Goal: Information Seeking & Learning: Learn about a topic

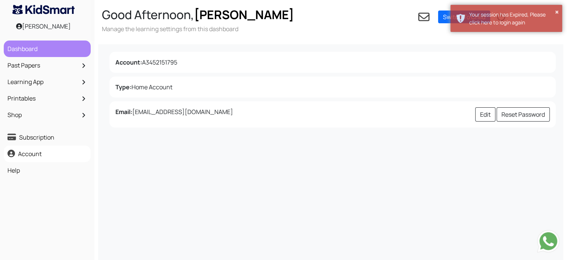
click at [40, 54] on link "Dashboard" at bounding box center [47, 48] width 83 height 13
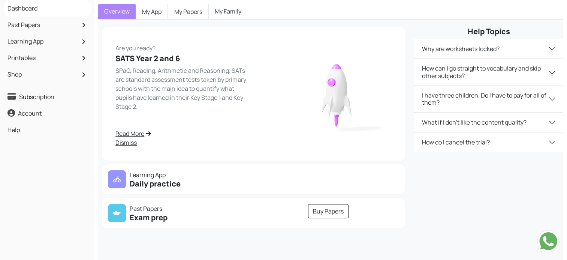
scroll to position [69, 0]
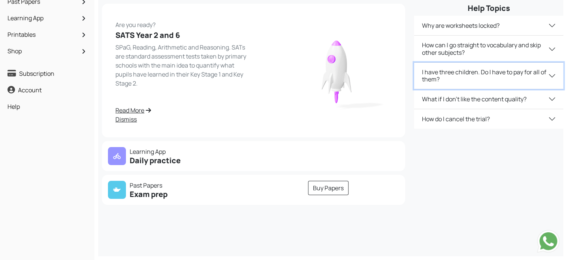
click at [484, 69] on button "I have three children. Do I have to pay for all of them?" at bounding box center [488, 76] width 149 height 26
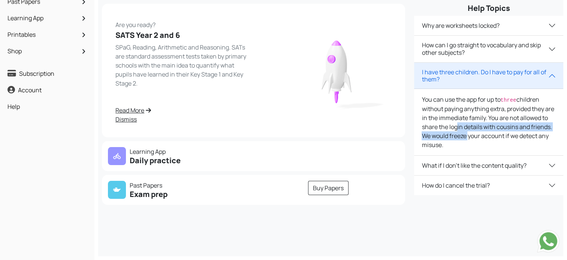
drag, startPoint x: 465, startPoint y: 118, endPoint x: 465, endPoint y: 127, distance: 9.0
click at [465, 127] on div "You can use the app for up to three children without paying anything extra, pro…" at bounding box center [488, 122] width 149 height 66
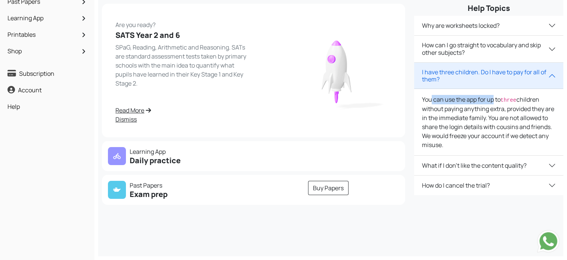
drag, startPoint x: 433, startPoint y: 92, endPoint x: 493, endPoint y: 95, distance: 59.3
click at [493, 95] on div "You can use the app for up to three children without paying anything extra, pro…" at bounding box center [488, 122] width 149 height 66
drag, startPoint x: 493, startPoint y: 95, endPoint x: 496, endPoint y: 95, distance: 3.8
click at [496, 95] on div "You can use the app for up to three children without paying anything extra, pro…" at bounding box center [488, 122] width 149 height 66
drag, startPoint x: 496, startPoint y: 95, endPoint x: 521, endPoint y: 94, distance: 25.1
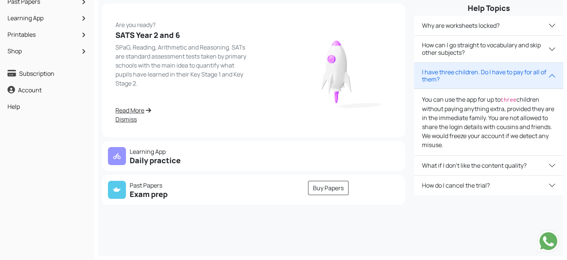
click at [521, 94] on div "You can use the app for up to three children without paying anything extra, pro…" at bounding box center [488, 122] width 149 height 66
drag, startPoint x: 486, startPoint y: 92, endPoint x: 508, endPoint y: 93, distance: 22.9
click at [508, 93] on div "You can use the app for up to three children without paying anything extra, pro…" at bounding box center [488, 122] width 149 height 66
drag, startPoint x: 508, startPoint y: 93, endPoint x: 496, endPoint y: 102, distance: 15.7
click at [496, 102] on div "You can use the app for up to three children without paying anything extra, pro…" at bounding box center [488, 122] width 149 height 66
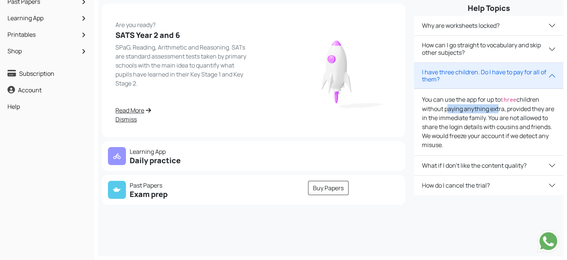
click at [496, 102] on div "You can use the app for up to three children without paying anything extra, pro…" at bounding box center [488, 122] width 149 height 66
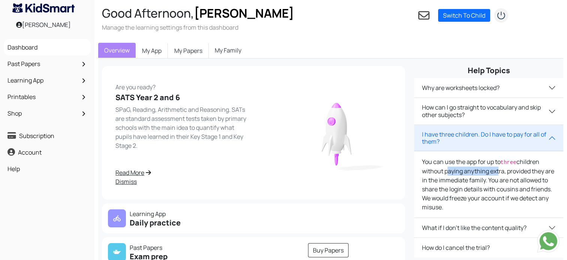
scroll to position [0, 0]
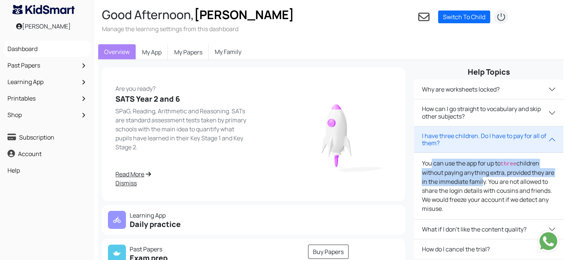
drag, startPoint x: 431, startPoint y: 166, endPoint x: 481, endPoint y: 180, distance: 51.8
click at [481, 180] on div "You can use the app for up to three children without paying anything extra, pro…" at bounding box center [488, 185] width 149 height 66
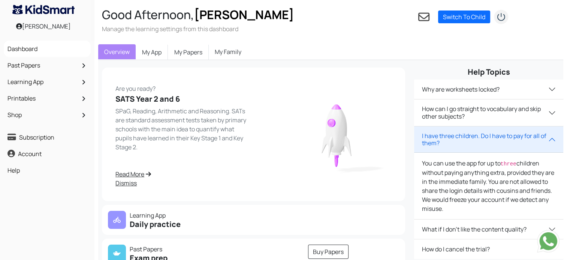
click at [257, 124] on div "Are you ready? SATS Year 2 and 6 SPaG, Reading, Arithmetic and Reasoning. SATs …" at bounding box center [253, 134] width 285 height 106
drag, startPoint x: 257, startPoint y: 52, endPoint x: 245, endPoint y: 52, distance: 12.0
click at [257, 52] on div "Overview My App My Papers My Family" at bounding box center [330, 52] width 465 height 16
click at [238, 52] on link "My Family" at bounding box center [228, 51] width 39 height 15
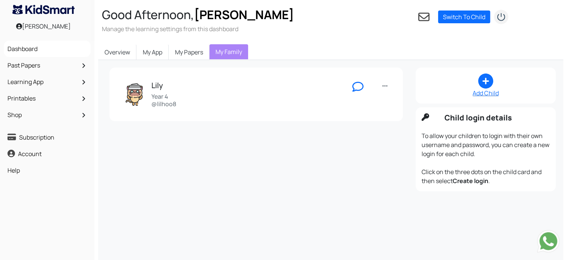
click at [491, 90] on div "Add Child" at bounding box center [485, 92] width 128 height 9
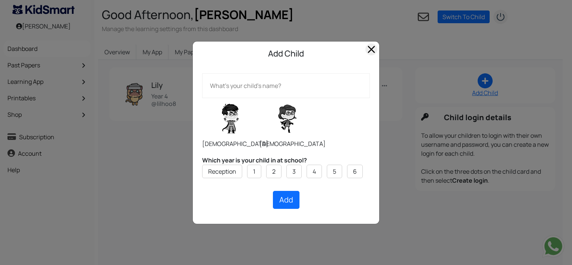
click at [372, 51] on span "Close" at bounding box center [372, 49] width 12 height 12
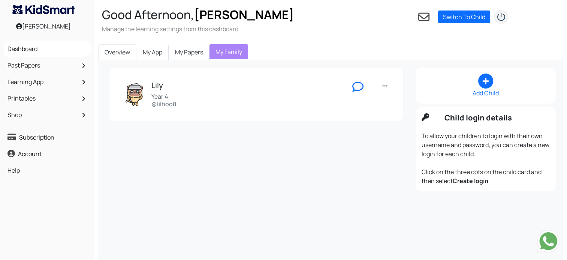
click at [108, 53] on link "Overview" at bounding box center [117, 52] width 38 height 16
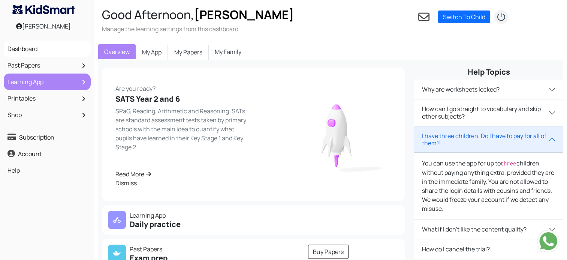
click at [31, 82] on link "Learning App" at bounding box center [47, 81] width 83 height 13
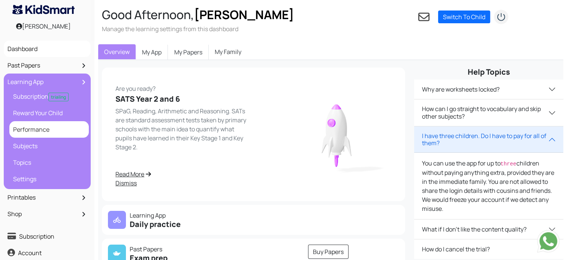
click at [33, 130] on link "Performance" at bounding box center [49, 129] width 76 height 13
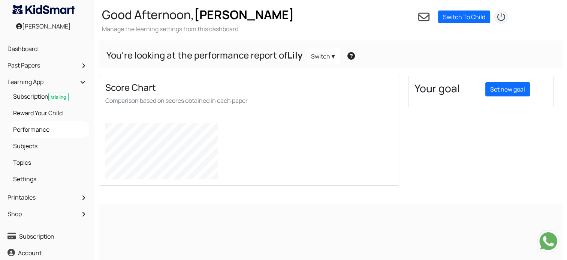
click at [328, 57] on link "Switch" at bounding box center [323, 56] width 33 height 16
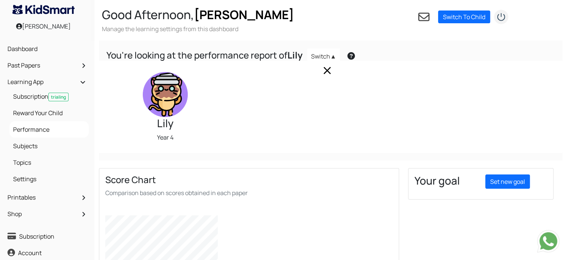
click at [328, 57] on link "Switch" at bounding box center [323, 56] width 33 height 16
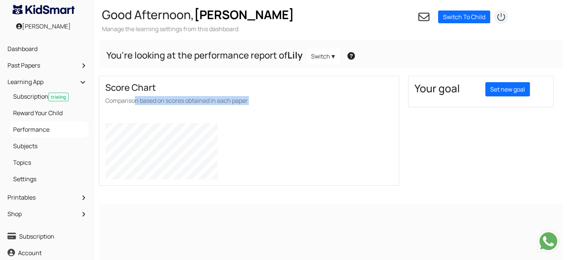
drag, startPoint x: 136, startPoint y: 99, endPoint x: 271, endPoint y: 105, distance: 135.0
click at [271, 105] on div "Score Chart Comparison based on scores obtained in each paper" at bounding box center [248, 130] width 299 height 109
drag, startPoint x: 271, startPoint y: 105, endPoint x: 234, endPoint y: 102, distance: 37.2
click at [234, 102] on smal "Comparison based on scores obtained in each paper" at bounding box center [176, 100] width 142 height 8
click at [207, 100] on smal "Comparison based on scores obtained in each paper" at bounding box center [176, 100] width 142 height 8
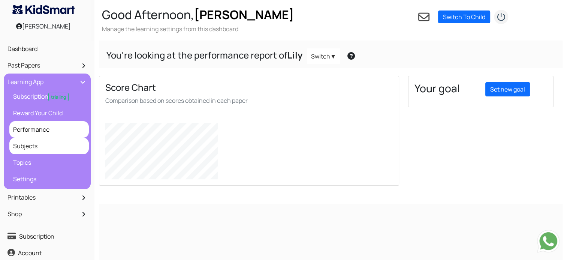
click at [48, 145] on link "Subjects" at bounding box center [49, 145] width 76 height 13
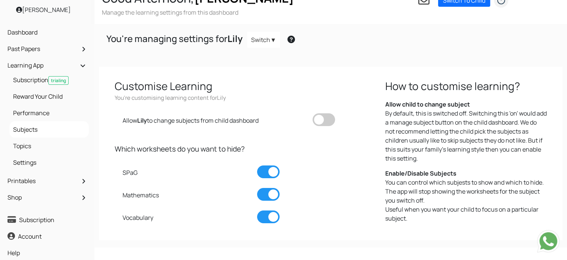
scroll to position [24, 0]
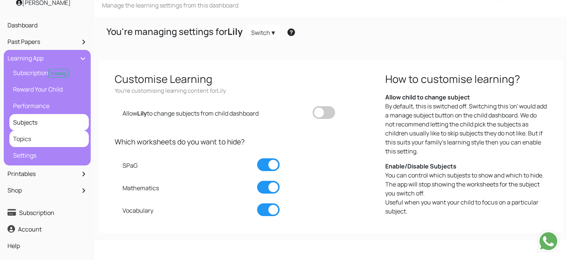
click at [27, 141] on link "Topics" at bounding box center [49, 138] width 76 height 13
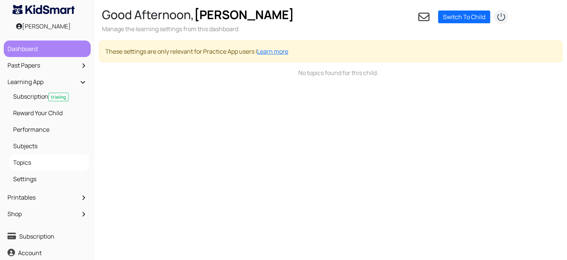
click at [49, 51] on link "Dashboard" at bounding box center [47, 48] width 83 height 13
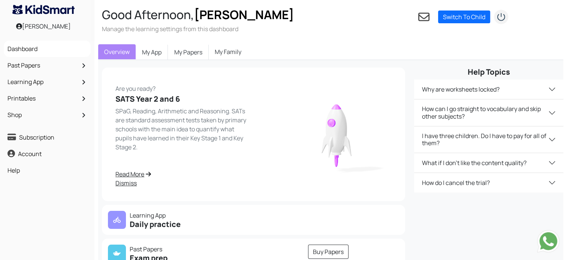
click at [210, 53] on link "My Family" at bounding box center [228, 51] width 39 height 15
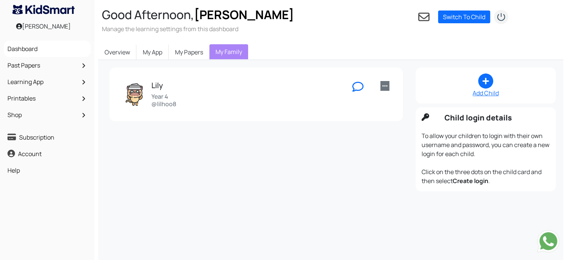
click at [387, 86] on link at bounding box center [384, 86] width 9 height 10
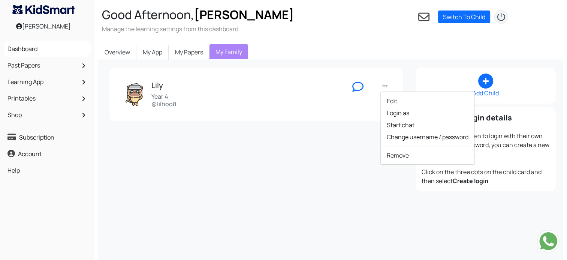
click at [321, 148] on div "Lily Year 4 @lilhoo8 Edit Login as Start chat Change username / password Remove" at bounding box center [254, 130] width 306 height 127
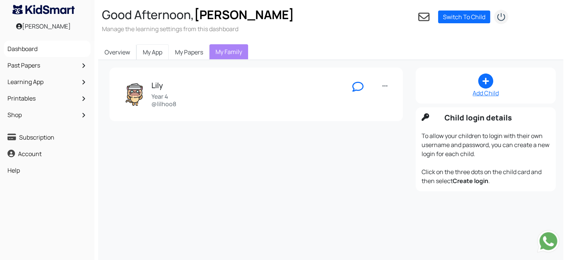
click at [146, 52] on link "My App" at bounding box center [152, 52] width 32 height 16
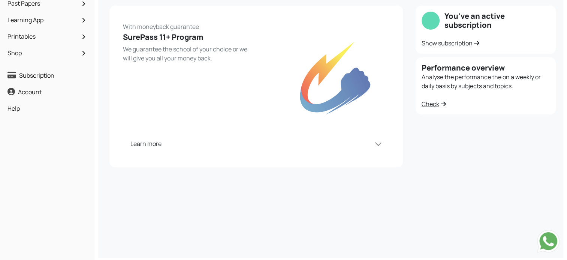
scroll to position [69, 0]
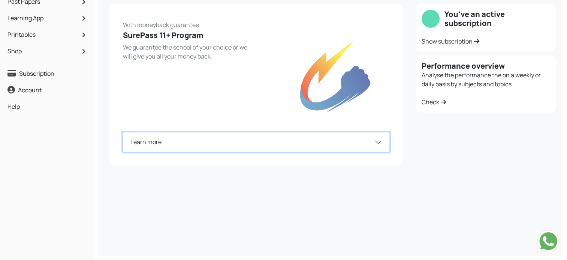
click at [375, 137] on button "Learn more" at bounding box center [256, 141] width 266 height 19
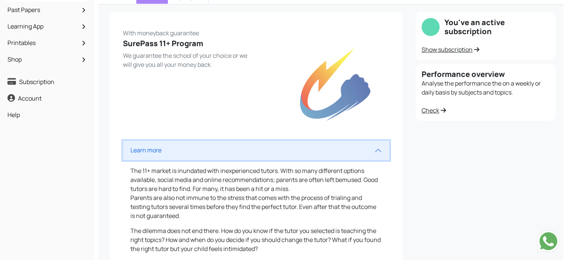
scroll to position [31, 0]
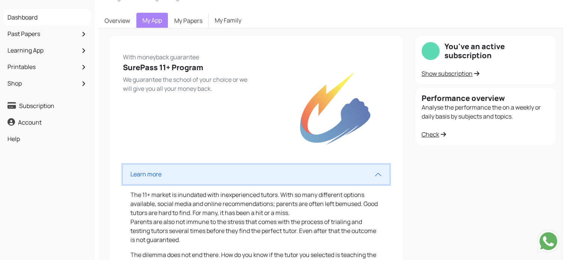
click at [380, 174] on button "Learn more" at bounding box center [256, 173] width 266 height 19
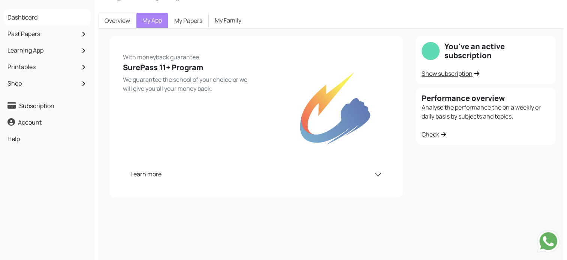
click at [117, 18] on link "Overview" at bounding box center [117, 21] width 38 height 16
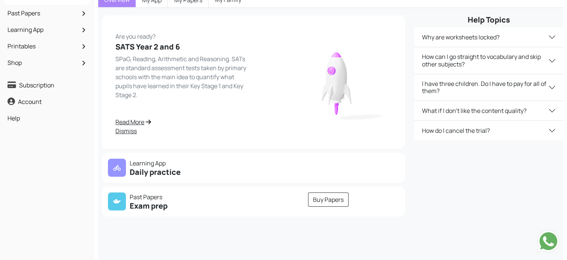
scroll to position [69, 0]
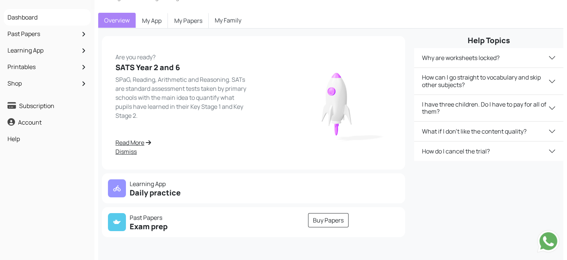
click at [144, 194] on h5 "Daily practice" at bounding box center [178, 192] width 141 height 9
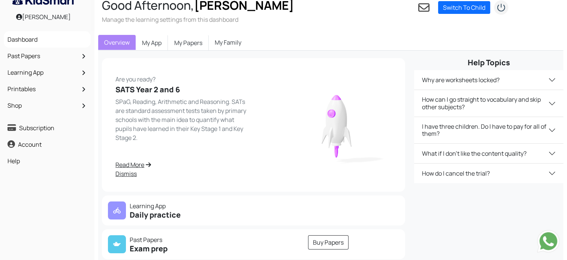
scroll to position [0, 0]
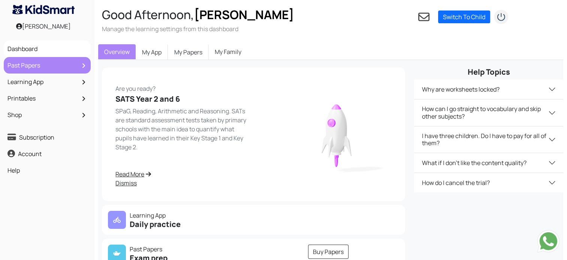
click at [33, 64] on link "Past Papers" at bounding box center [47, 65] width 83 height 13
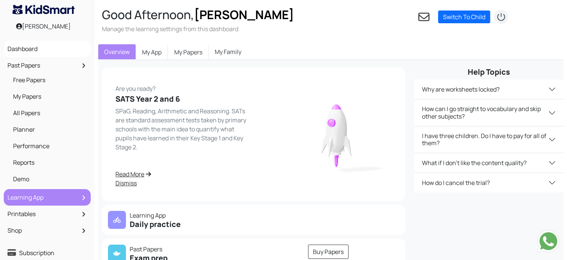
click at [27, 194] on link "Learning App" at bounding box center [47, 197] width 83 height 13
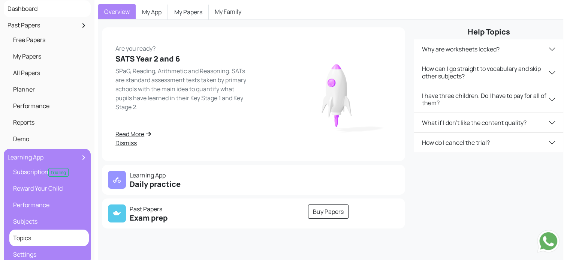
scroll to position [75, 0]
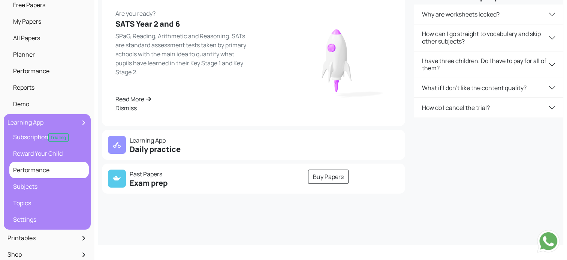
click at [30, 175] on link "Performance" at bounding box center [49, 169] width 76 height 13
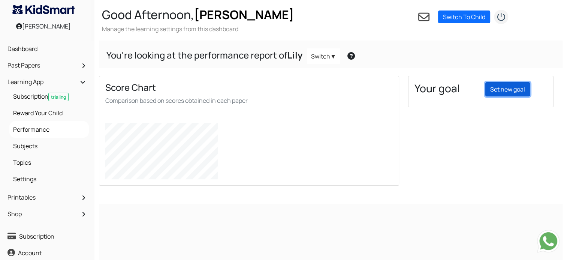
click at [511, 90] on link "Set new goal" at bounding box center [507, 89] width 45 height 14
click at [507, 92] on link "Set new goal" at bounding box center [507, 89] width 45 height 14
click at [198, 238] on div at bounding box center [159, 244] width 114 height 67
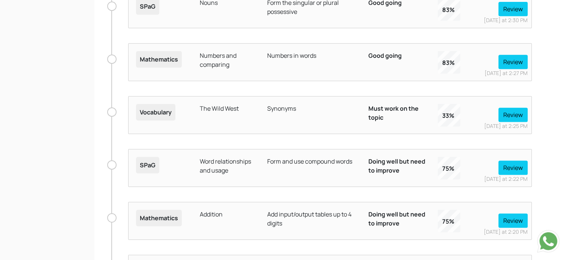
scroll to position [311, 0]
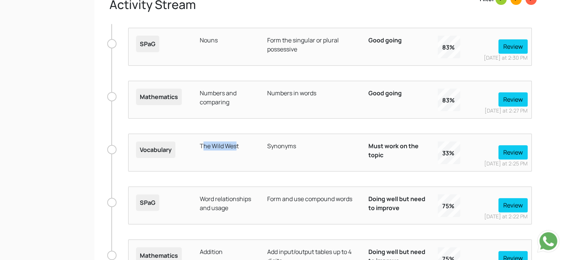
drag, startPoint x: 202, startPoint y: 146, endPoint x: 235, endPoint y: 145, distance: 33.7
click at [235, 145] on div "The Wild West" at bounding box center [228, 152] width 67 height 30
click at [238, 144] on div "The Wild West" at bounding box center [228, 152] width 67 height 30
drag, startPoint x: 236, startPoint y: 145, endPoint x: 196, endPoint y: 148, distance: 39.5
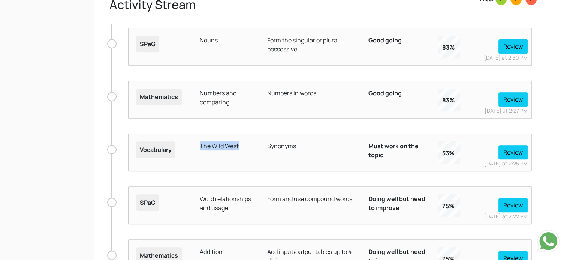
click at [196, 148] on div "The Wild West" at bounding box center [228, 152] width 67 height 30
click at [342, 143] on div "Synonyms" at bounding box center [313, 152] width 101 height 30
click at [516, 151] on button "Review" at bounding box center [512, 152] width 29 height 14
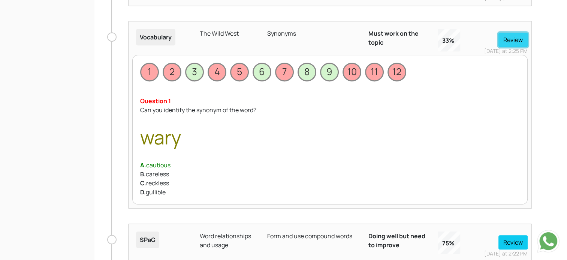
scroll to position [461, 0]
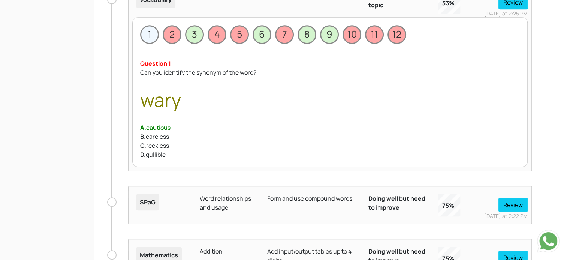
click at [151, 34] on span "1" at bounding box center [149, 34] width 19 height 19
click at [176, 36] on span "2" at bounding box center [172, 34] width 19 height 19
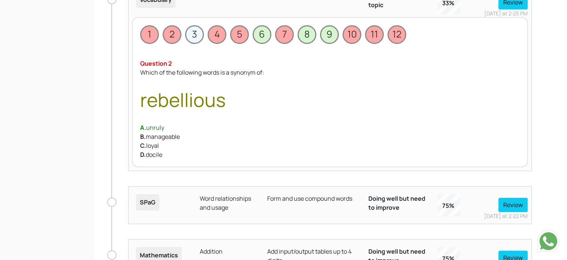
click at [195, 35] on span "3" at bounding box center [194, 34] width 19 height 19
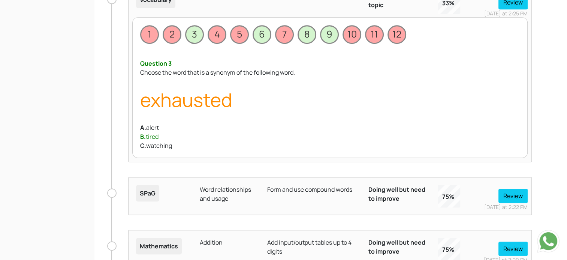
click at [159, 34] on div "1 2 3 4 5 6 7 8 9 10 11 12" at bounding box center [330, 34] width 380 height 19
click at [156, 34] on span "1" at bounding box center [149, 34] width 19 height 19
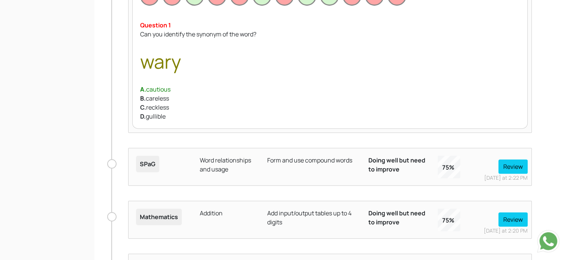
scroll to position [498, 0]
click at [154, 98] on div "B. careless" at bounding box center [330, 98] width 380 height 9
click at [154, 106] on div "C. reckless" at bounding box center [330, 107] width 380 height 9
drag, startPoint x: 153, startPoint y: 60, endPoint x: 161, endPoint y: 60, distance: 7.9
click at [161, 60] on span "wary" at bounding box center [160, 61] width 41 height 25
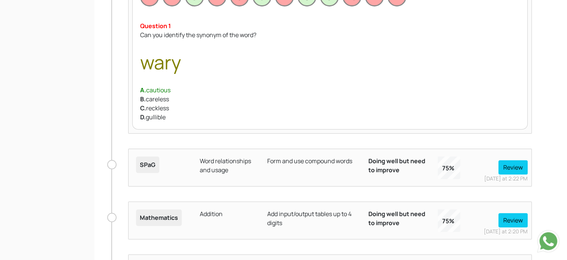
drag, startPoint x: 161, startPoint y: 60, endPoint x: 154, endPoint y: 89, distance: 29.6
click at [154, 90] on div "A. cautious" at bounding box center [330, 89] width 380 height 9
click at [154, 88] on div "A. cautious" at bounding box center [330, 89] width 380 height 9
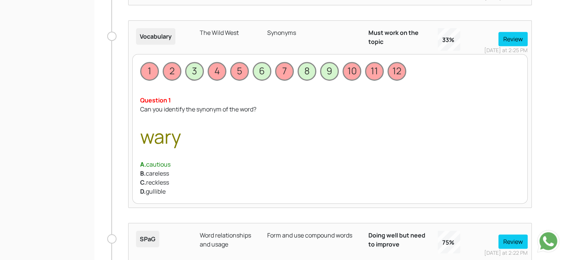
scroll to position [423, 0]
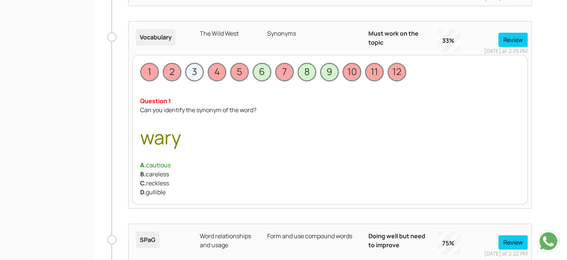
click at [195, 70] on span "3" at bounding box center [194, 72] width 19 height 19
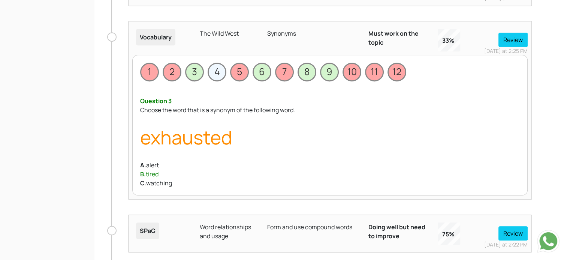
click at [217, 74] on span "4" at bounding box center [217, 72] width 19 height 19
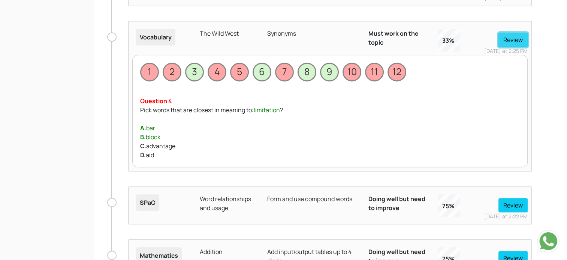
click at [520, 39] on button "Review" at bounding box center [512, 40] width 29 height 14
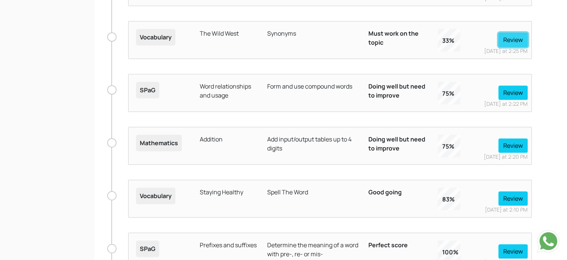
click at [520, 39] on button "Review" at bounding box center [512, 40] width 29 height 14
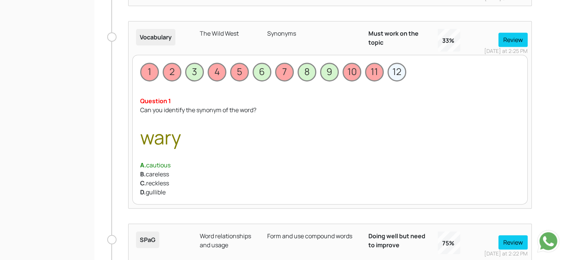
click at [396, 70] on span "12" at bounding box center [396, 72] width 19 height 19
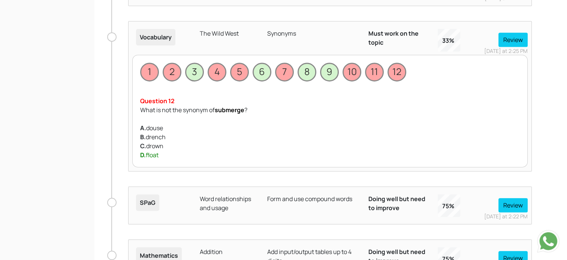
click at [389, 76] on span "12" at bounding box center [396, 72] width 19 height 19
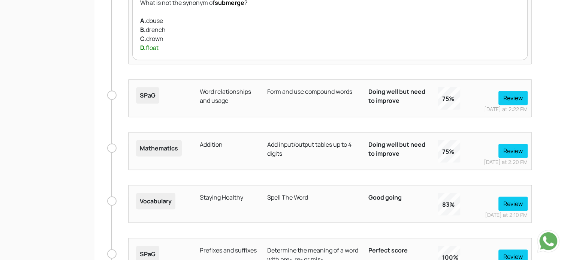
scroll to position [536, 0]
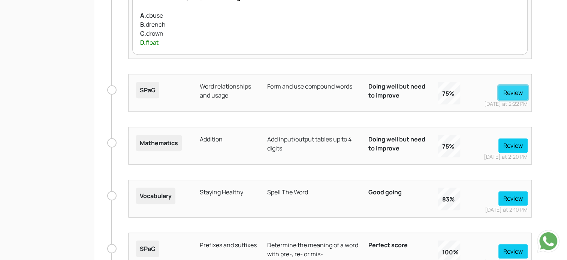
click at [520, 96] on button "Review" at bounding box center [512, 92] width 29 height 14
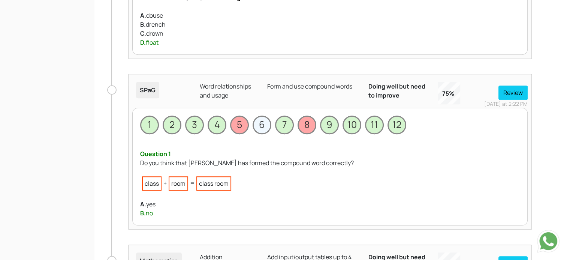
click at [267, 124] on span "6" at bounding box center [262, 124] width 19 height 19
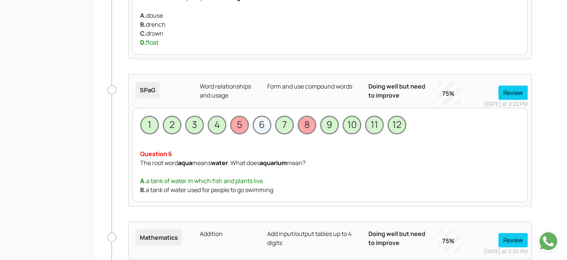
click at [264, 126] on span "6" at bounding box center [262, 124] width 19 height 19
click at [243, 127] on span "5" at bounding box center [239, 124] width 19 height 19
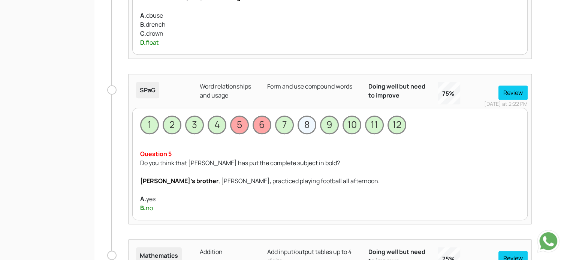
click at [311, 127] on span "8" at bounding box center [306, 124] width 19 height 19
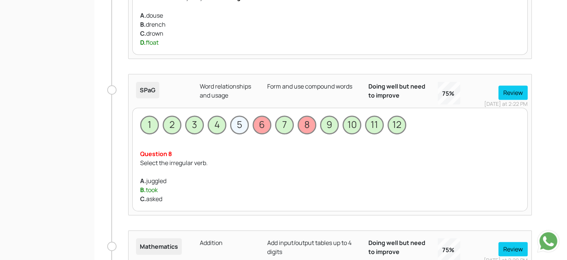
click at [241, 123] on span "5" at bounding box center [239, 124] width 19 height 19
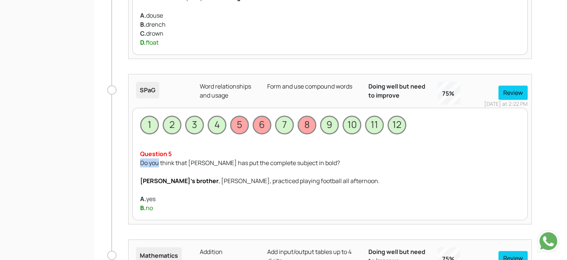
drag, startPoint x: 144, startPoint y: 158, endPoint x: 158, endPoint y: 158, distance: 14.6
click at [158, 158] on div "Do you think that Timothy has put the complete subject in bold? Bill's brother …" at bounding box center [330, 171] width 380 height 27
drag, startPoint x: 158, startPoint y: 158, endPoint x: 163, endPoint y: 172, distance: 14.7
click at [163, 172] on div "Do you think that Timothy has put the complete subject in bold? Bill's brother …" at bounding box center [330, 171] width 380 height 27
drag, startPoint x: 145, startPoint y: 206, endPoint x: 155, endPoint y: 208, distance: 10.5
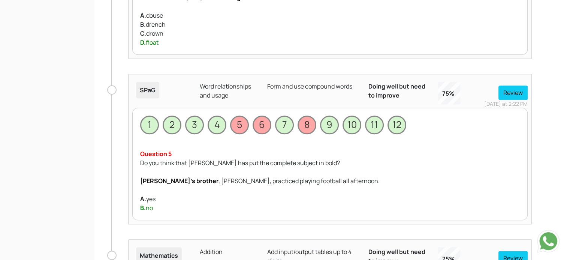
click at [155, 208] on div "B. no" at bounding box center [330, 207] width 380 height 9
drag, startPoint x: 155, startPoint y: 208, endPoint x: 157, endPoint y: 211, distance: 3.9
click at [157, 211] on div "1 2 3 4 5 6 7 8 9 10 11 12 You got this wrong Question 5 Do you think that Timo…" at bounding box center [329, 164] width 395 height 112
click at [159, 204] on div "B. no" at bounding box center [330, 207] width 380 height 9
drag, startPoint x: 158, startPoint y: 205, endPoint x: 140, endPoint y: 205, distance: 18.7
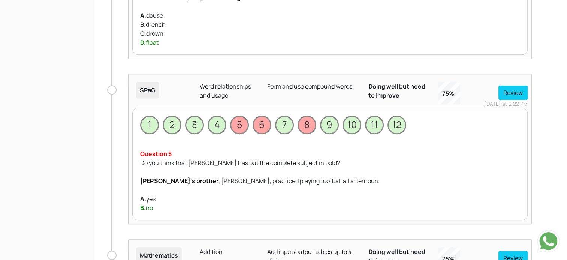
click at [140, 205] on div "B. no" at bounding box center [330, 207] width 380 height 9
drag, startPoint x: 140, startPoint y: 205, endPoint x: 156, endPoint y: 204, distance: 16.2
click at [156, 204] on div "B. no" at bounding box center [330, 207] width 380 height 9
click at [159, 205] on div "B. no" at bounding box center [330, 207] width 380 height 9
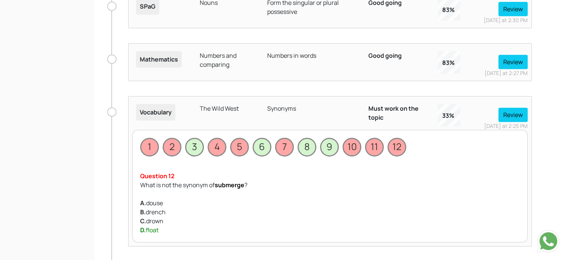
scroll to position [386, 0]
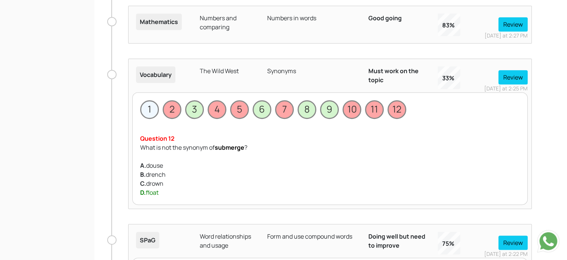
click at [153, 111] on span "1" at bounding box center [149, 109] width 19 height 19
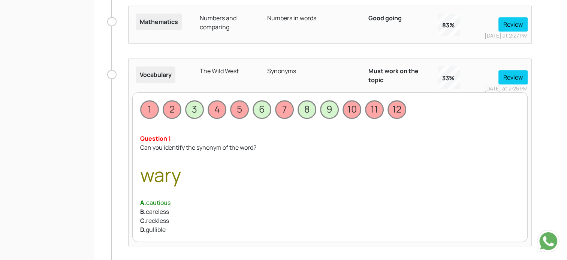
click at [203, 145] on div "Can you identify the synonym of the word? wary" at bounding box center [330, 166] width 380 height 46
click at [204, 145] on div "Can you identify the synonym of the word? wary" at bounding box center [330, 166] width 380 height 46
click at [203, 147] on div "Can you identify the synonym of the word? wary" at bounding box center [330, 166] width 380 height 46
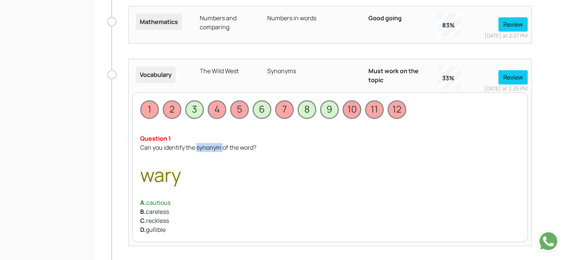
click at [202, 148] on div "Can you identify the synonym of the word? wary" at bounding box center [330, 166] width 380 height 46
click at [198, 146] on div "Can you identify the synonym of the word? wary" at bounding box center [330, 166] width 380 height 46
drag, startPoint x: 197, startPoint y: 147, endPoint x: 221, endPoint y: 146, distance: 24.0
click at [221, 146] on div "Can you identify the synonym of the word? wary" at bounding box center [330, 166] width 380 height 46
drag, startPoint x: 151, startPoint y: 175, endPoint x: 143, endPoint y: 174, distance: 8.4
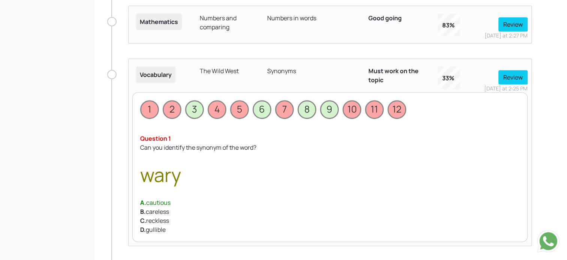
click at [143, 174] on span "wary" at bounding box center [160, 174] width 41 height 25
drag, startPoint x: 143, startPoint y: 174, endPoint x: 152, endPoint y: 199, distance: 26.9
click at [152, 199] on div "A. cautious" at bounding box center [330, 202] width 380 height 9
click at [248, 200] on div "A. cautious" at bounding box center [330, 202] width 380 height 9
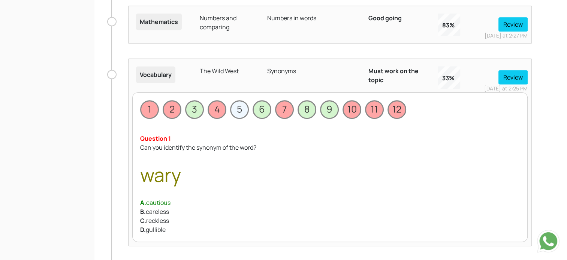
click at [240, 108] on span "5" at bounding box center [239, 109] width 19 height 19
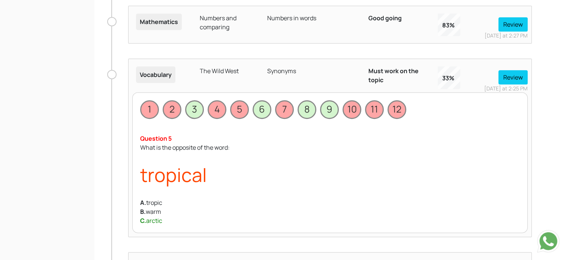
click at [156, 176] on span "tropical" at bounding box center [173, 174] width 67 height 25
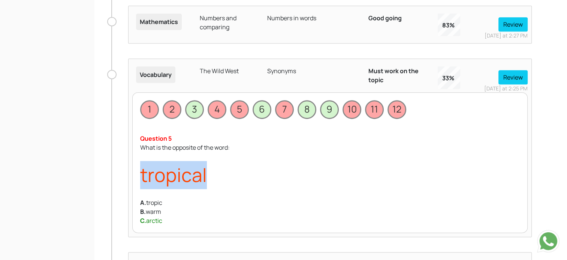
click at [156, 176] on span "tropical" at bounding box center [173, 174] width 67 height 25
drag, startPoint x: 156, startPoint y: 176, endPoint x: 179, endPoint y: 182, distance: 23.9
click at [179, 182] on span "tropical" at bounding box center [173, 174] width 67 height 25
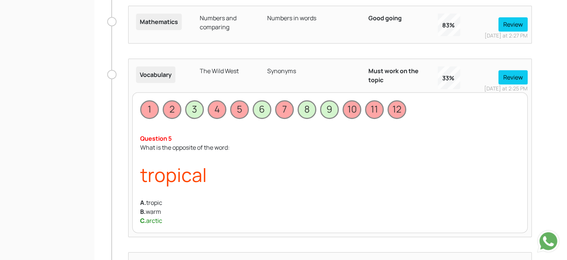
drag, startPoint x: 179, startPoint y: 182, endPoint x: 158, endPoint y: 222, distance: 45.1
click at [158, 222] on div "C. arctic" at bounding box center [330, 220] width 380 height 9
drag, startPoint x: 158, startPoint y: 222, endPoint x: 169, endPoint y: 218, distance: 11.4
click at [169, 218] on div "C. arctic" at bounding box center [330, 220] width 380 height 9
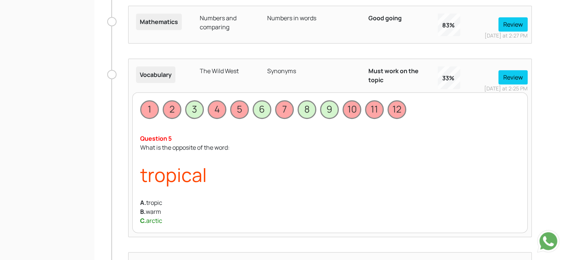
click at [169, 220] on div "C. arctic" at bounding box center [330, 220] width 380 height 9
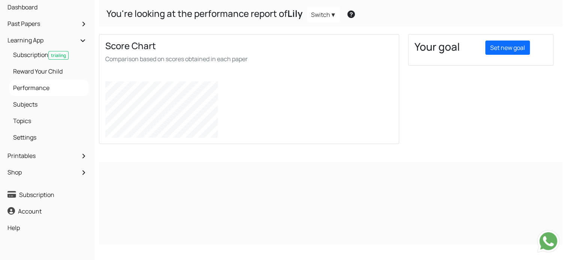
scroll to position [0, 0]
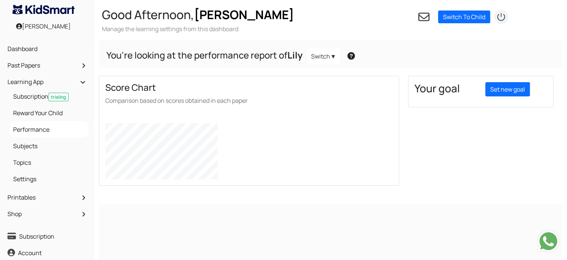
click at [54, 9] on img at bounding box center [43, 9] width 62 height 9
